Goal: Navigation & Orientation: Find specific page/section

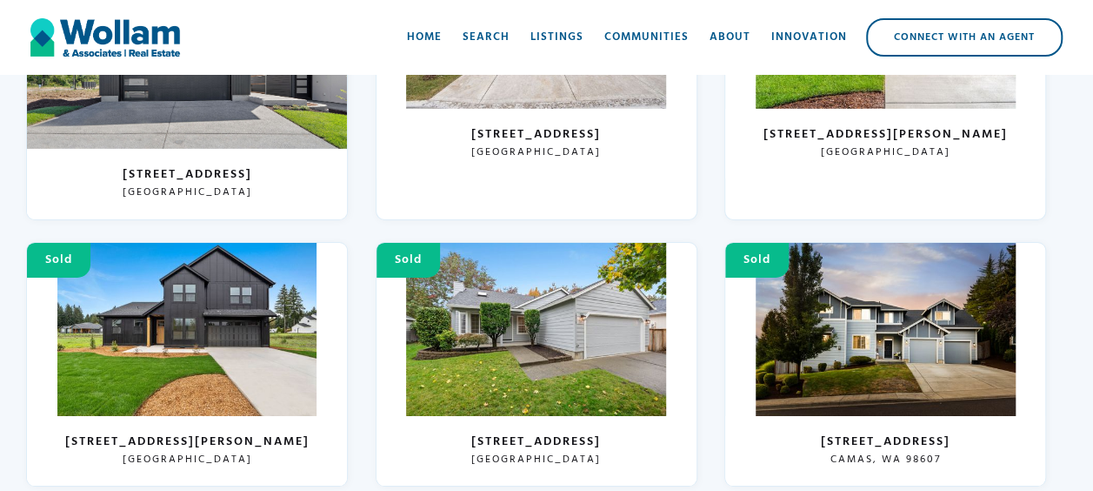
scroll to position [6158, 0]
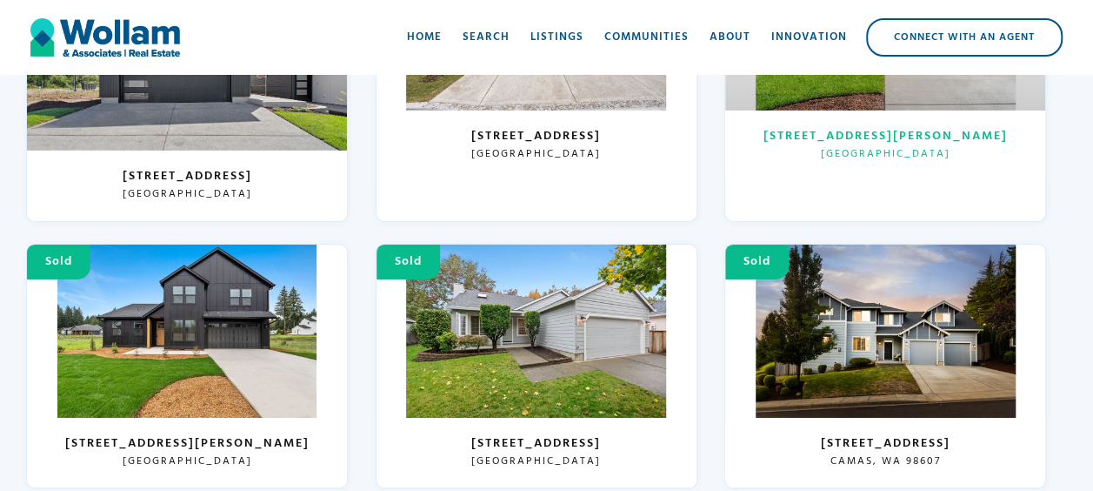
click at [990, 180] on link "Sold [STREET_ADDRESS][PERSON_NAME]" at bounding box center [885, 79] width 322 height 285
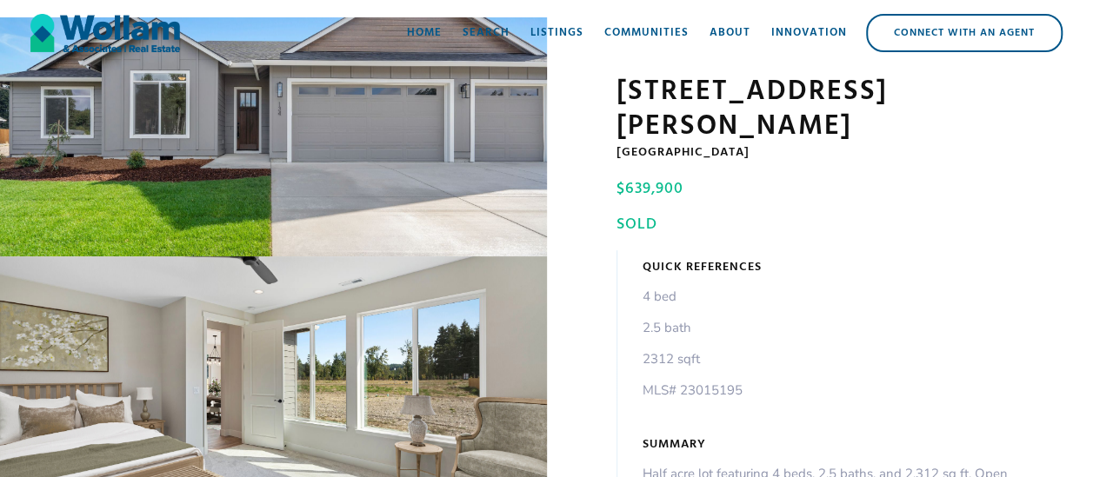
scroll to position [87, 0]
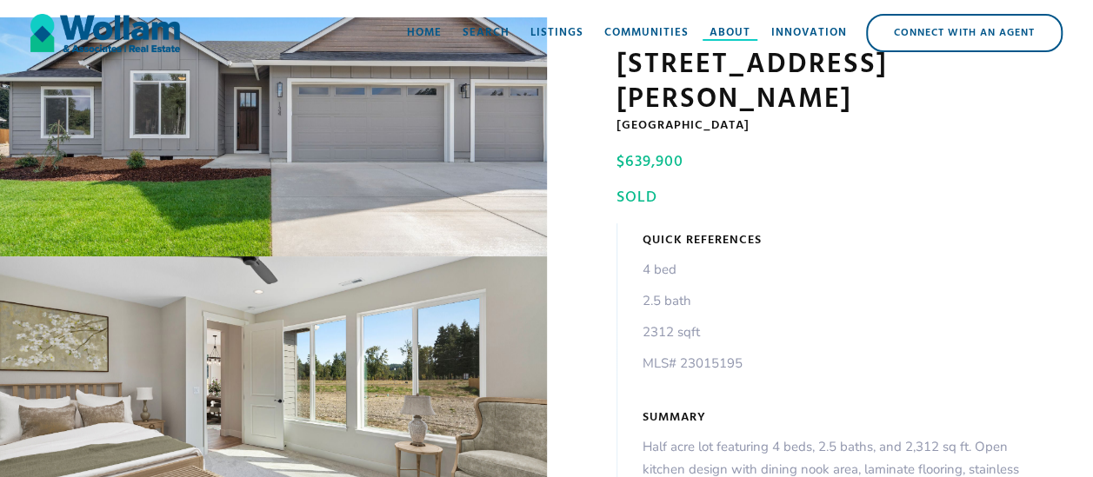
click at [736, 36] on div "About" at bounding box center [730, 32] width 41 height 17
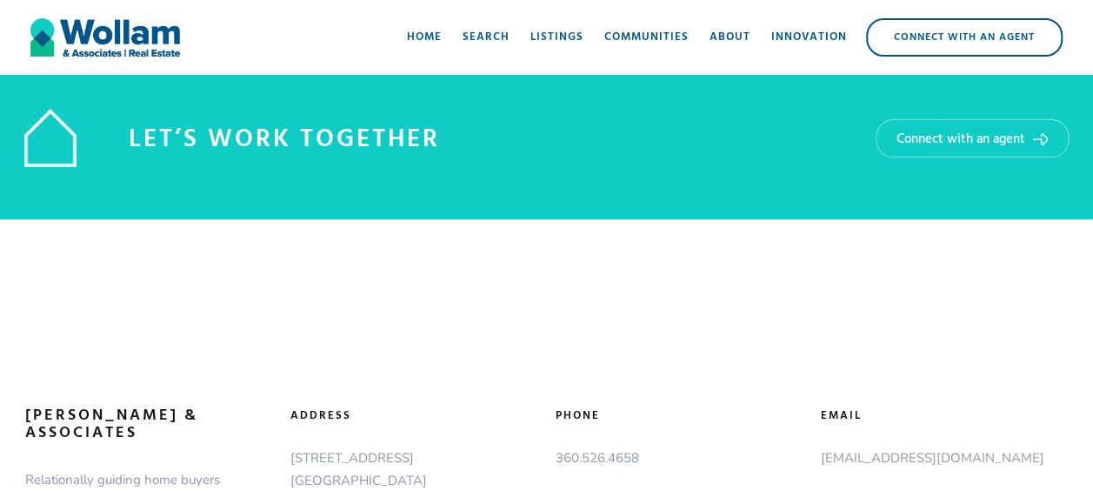
scroll to position [3197, 0]
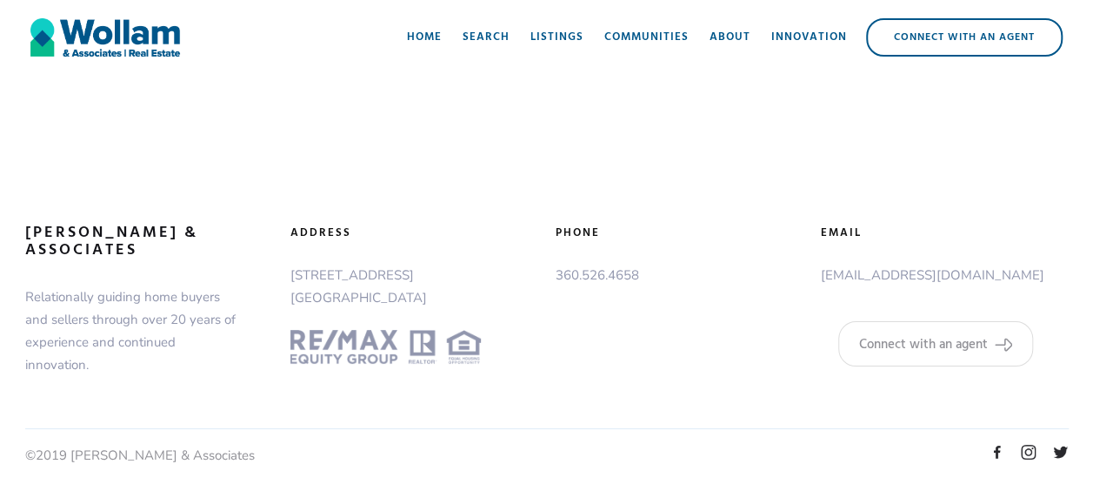
click at [127, 29] on img "home" at bounding box center [105, 37] width 150 height 52
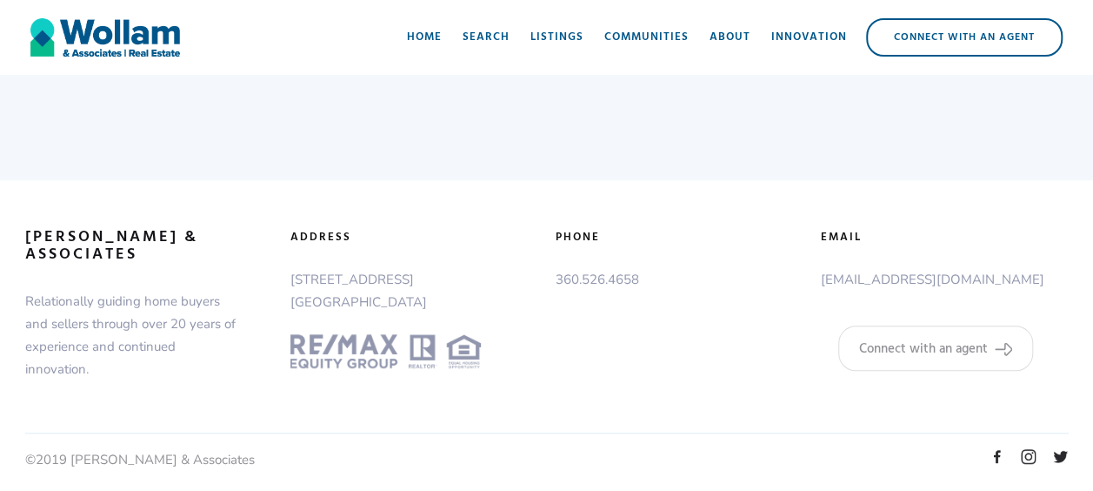
scroll to position [7028, 0]
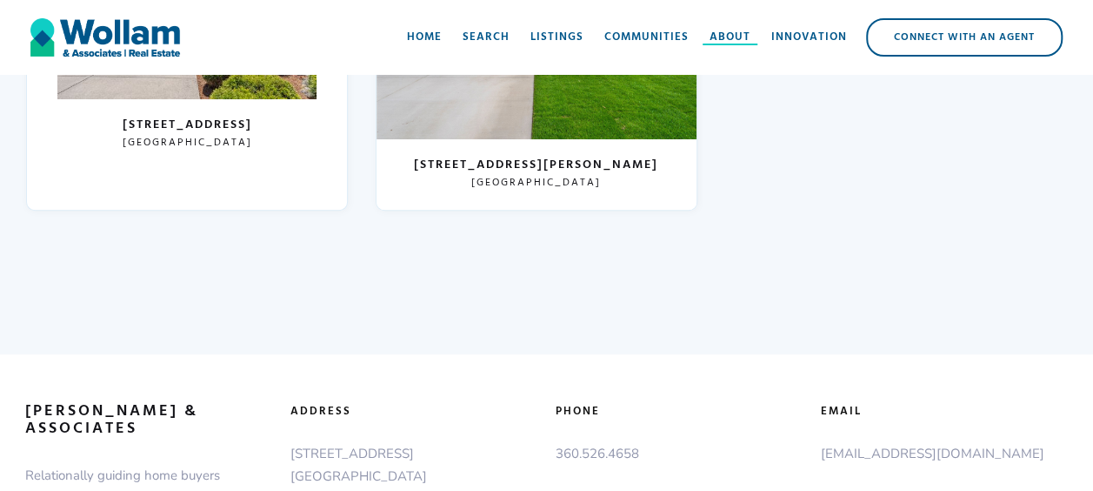
click at [715, 43] on div at bounding box center [731, 44] width 56 height 2
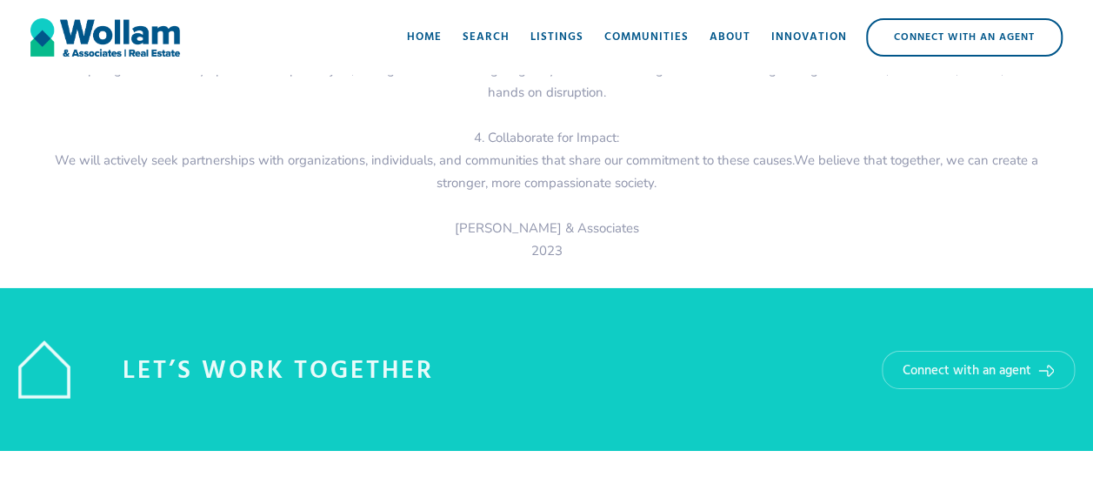
scroll to position [3197, 0]
